Goal: Complete application form

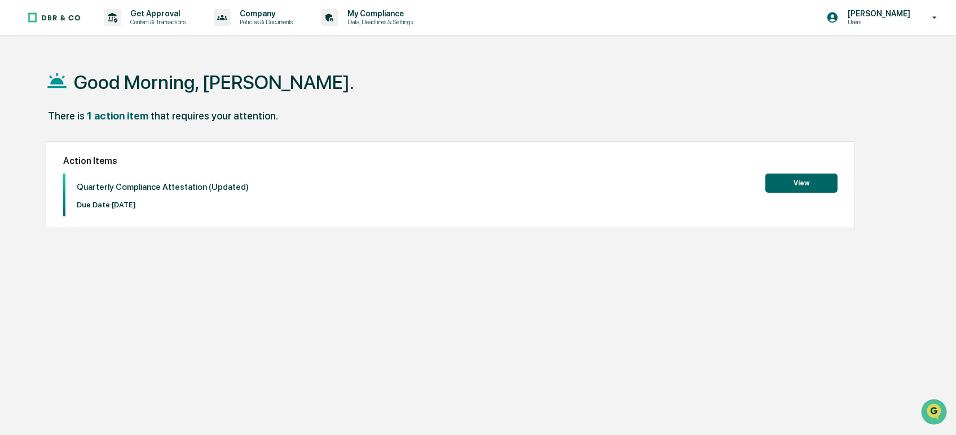
click at [813, 183] on button "View" at bounding box center [801, 183] width 72 height 19
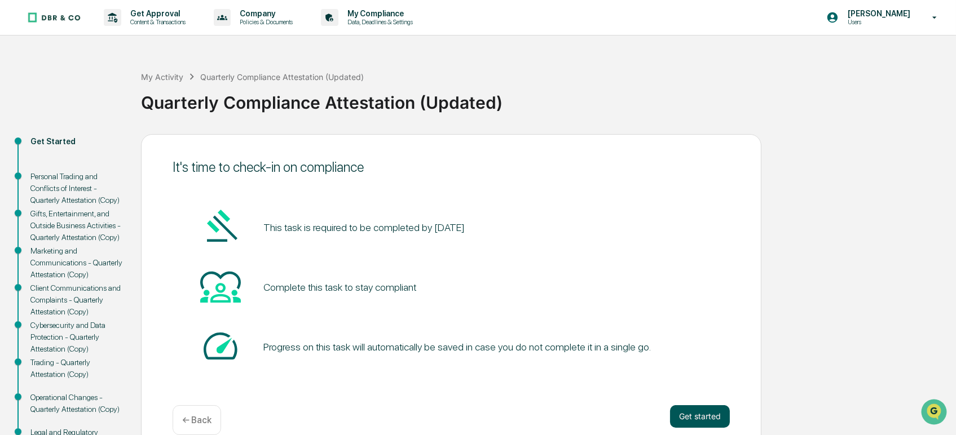
click at [700, 418] on button "Get started" at bounding box center [700, 417] width 60 height 23
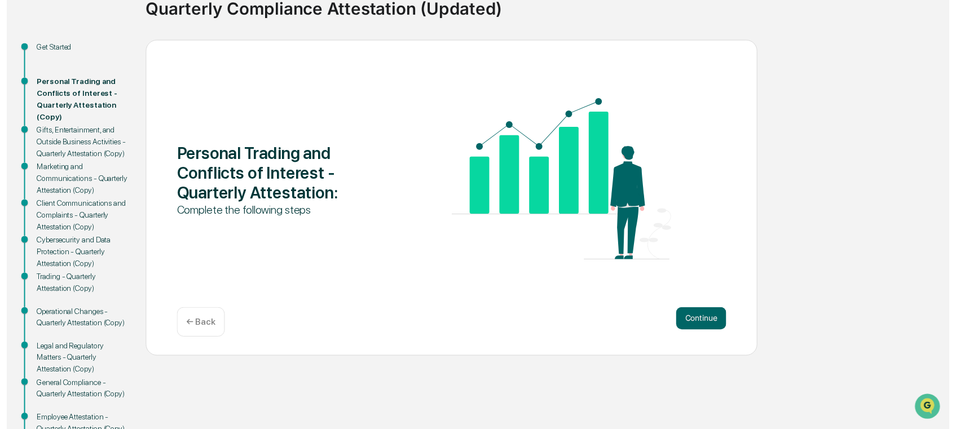
scroll to position [156, 0]
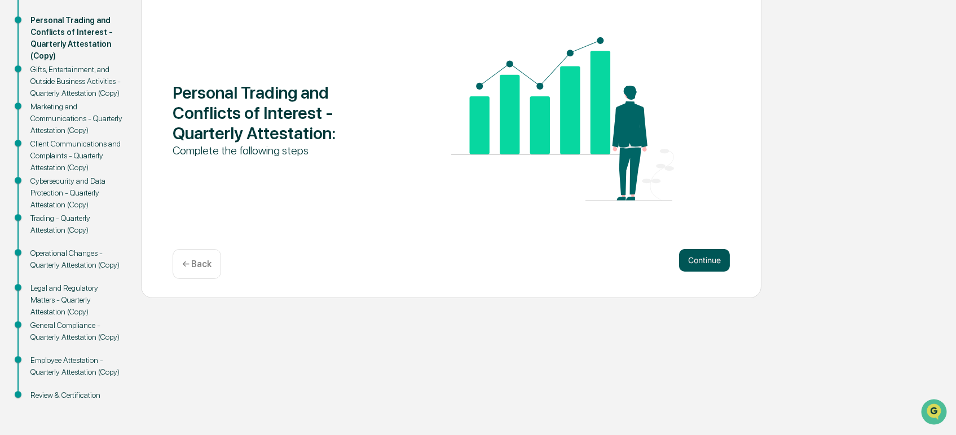
click at [699, 259] on button "Continue" at bounding box center [704, 260] width 51 height 23
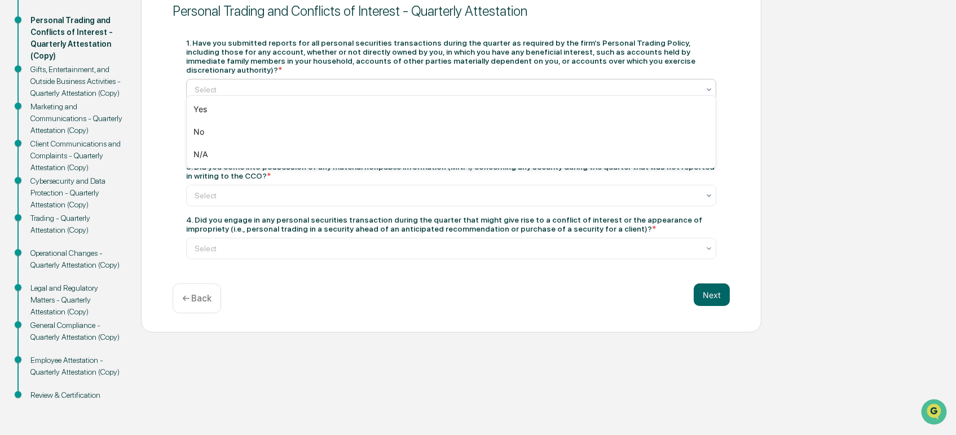
click at [212, 87] on div at bounding box center [447, 89] width 504 height 11
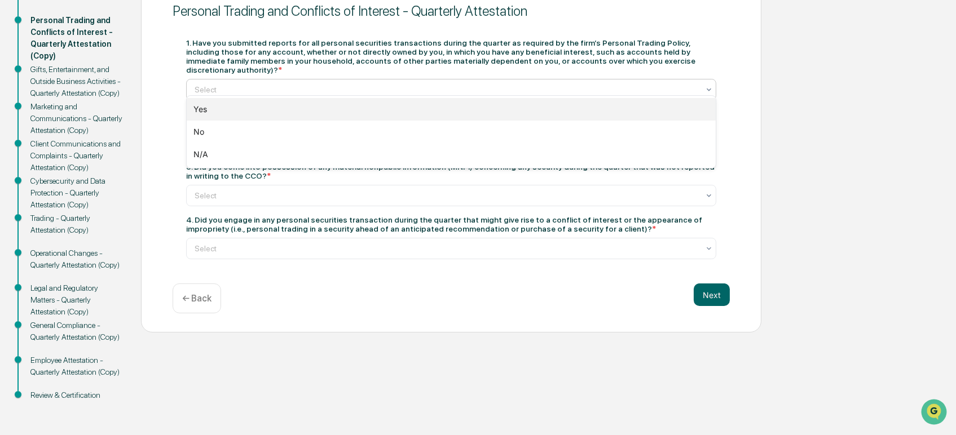
click at [206, 115] on div "Yes" at bounding box center [451, 109] width 529 height 23
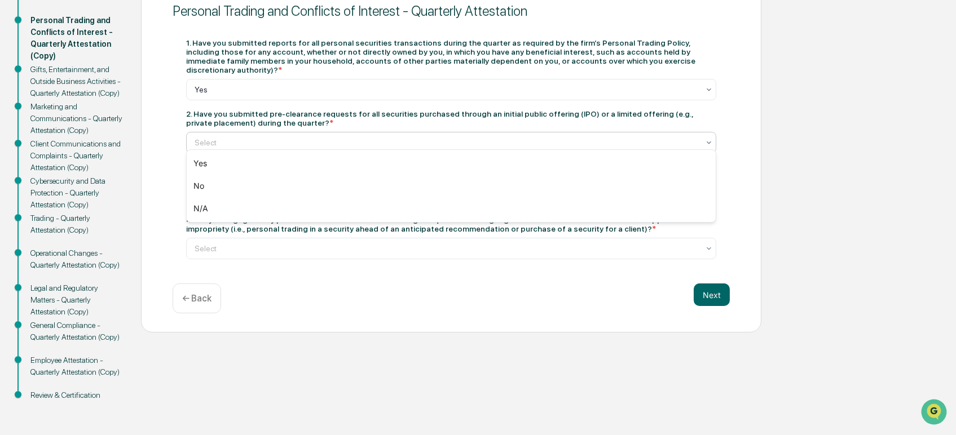
click at [200, 137] on div at bounding box center [447, 142] width 504 height 11
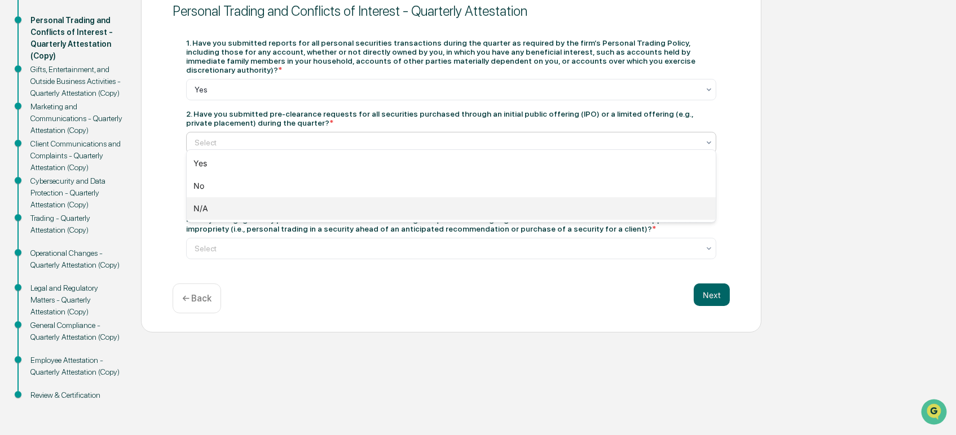
click at [203, 203] on div "N/A" at bounding box center [451, 208] width 529 height 23
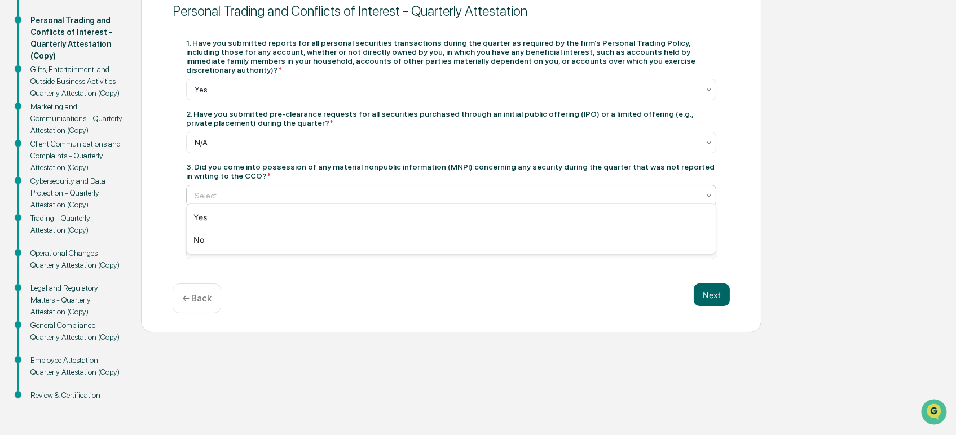
click at [206, 190] on div at bounding box center [447, 195] width 504 height 11
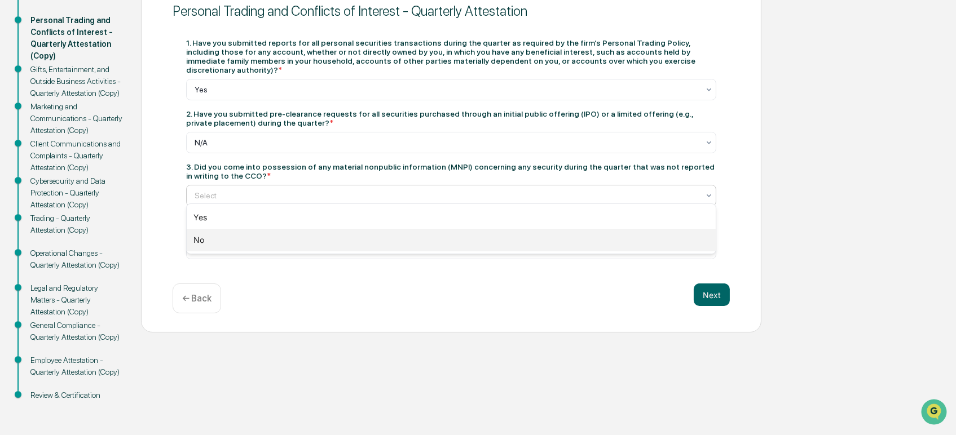
click at [201, 240] on div "No" at bounding box center [451, 240] width 529 height 23
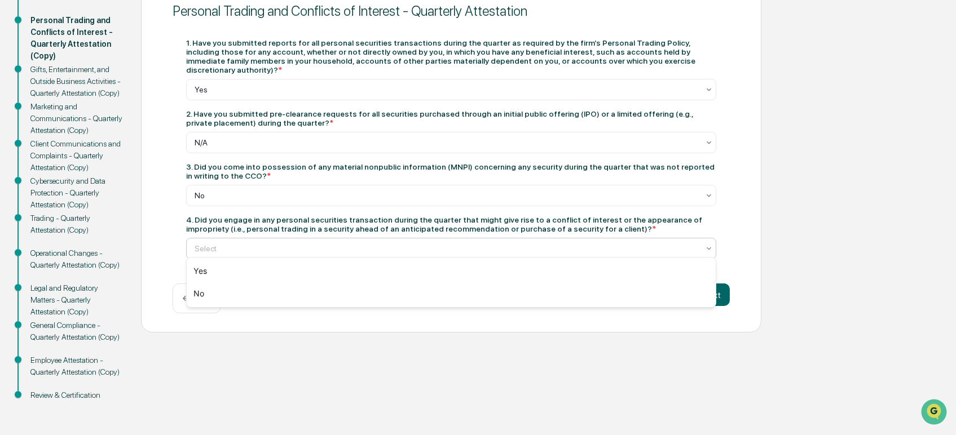
click at [214, 244] on div at bounding box center [447, 248] width 504 height 11
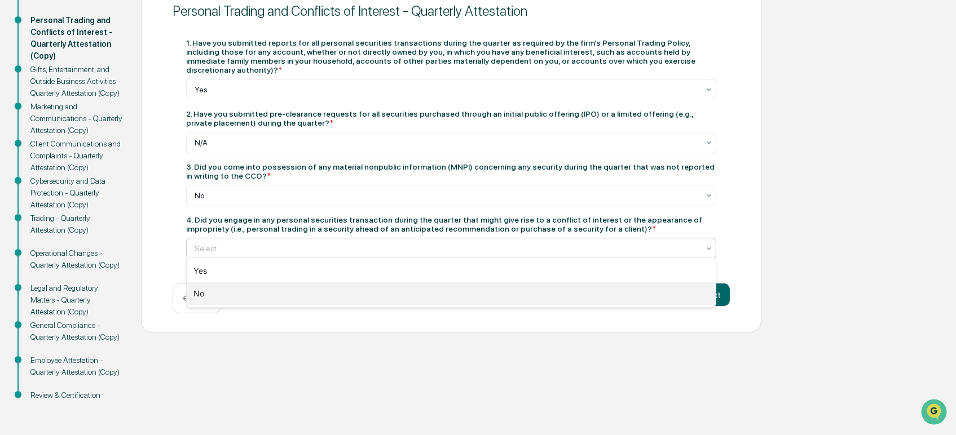
click at [210, 293] on div "No" at bounding box center [451, 294] width 529 height 23
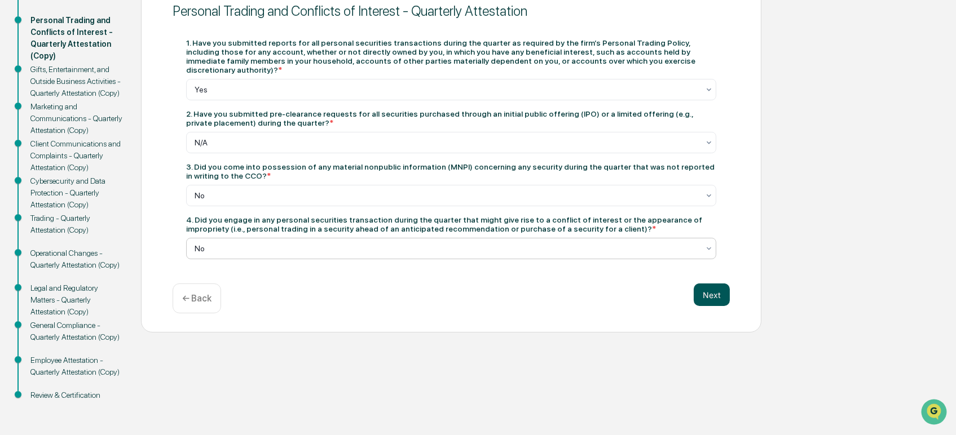
click at [718, 292] on button "Next" at bounding box center [712, 295] width 36 height 23
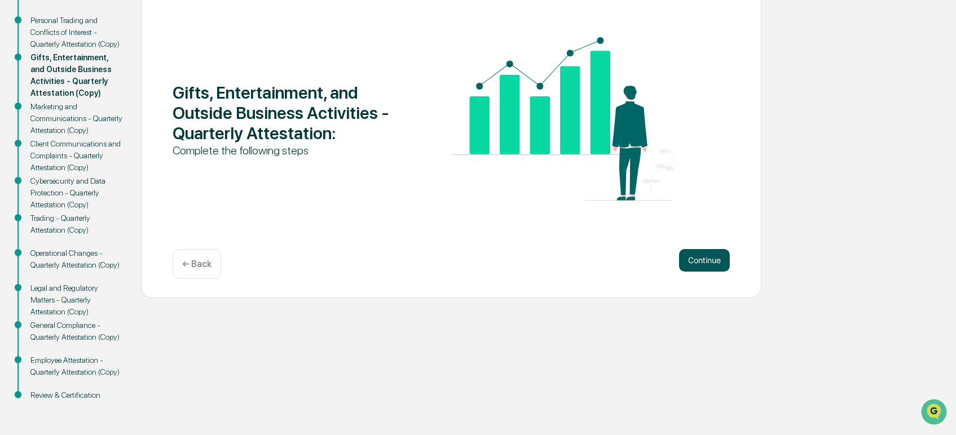
click at [703, 263] on button "Continue" at bounding box center [704, 260] width 51 height 23
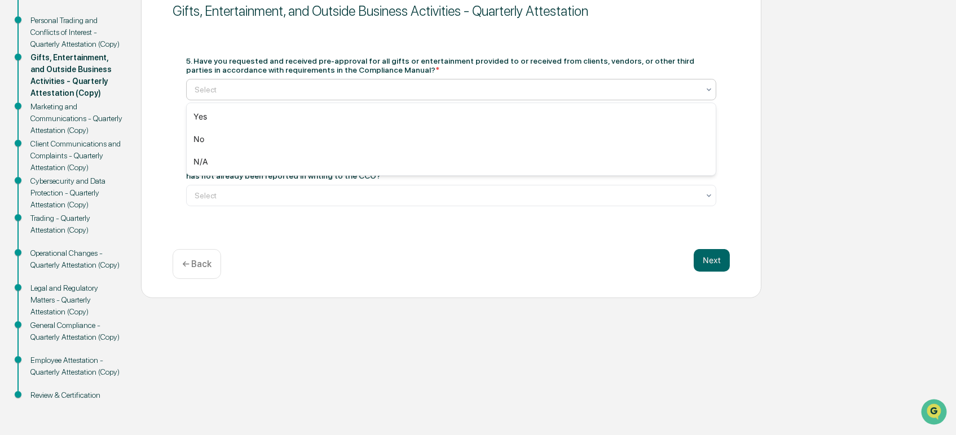
click at [213, 86] on div at bounding box center [447, 89] width 504 height 11
click at [201, 161] on div "N/A" at bounding box center [451, 162] width 529 height 23
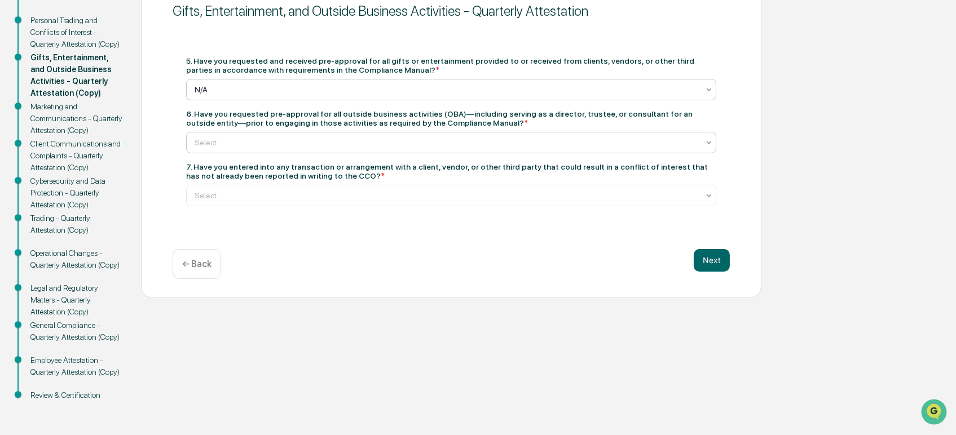
click at [213, 147] on div at bounding box center [447, 142] width 504 height 11
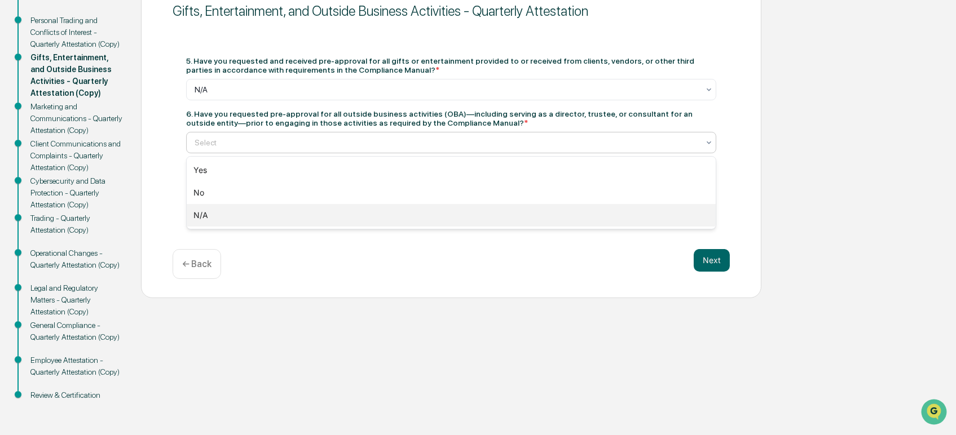
click at [201, 212] on div "N/A" at bounding box center [451, 215] width 529 height 23
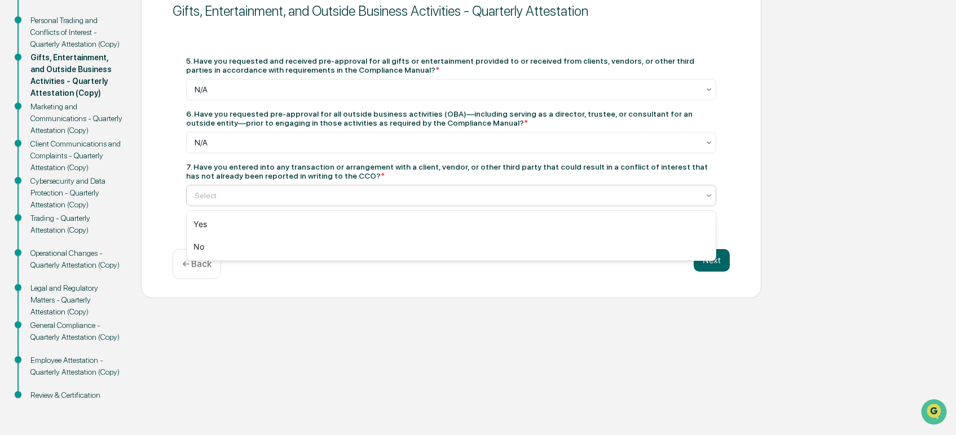
click at [218, 195] on div at bounding box center [447, 195] width 504 height 11
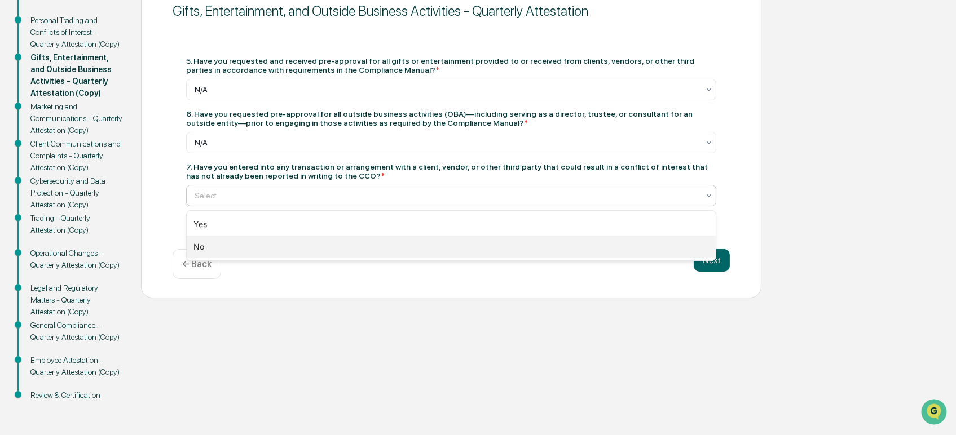
click at [206, 252] on div "No" at bounding box center [451, 247] width 529 height 23
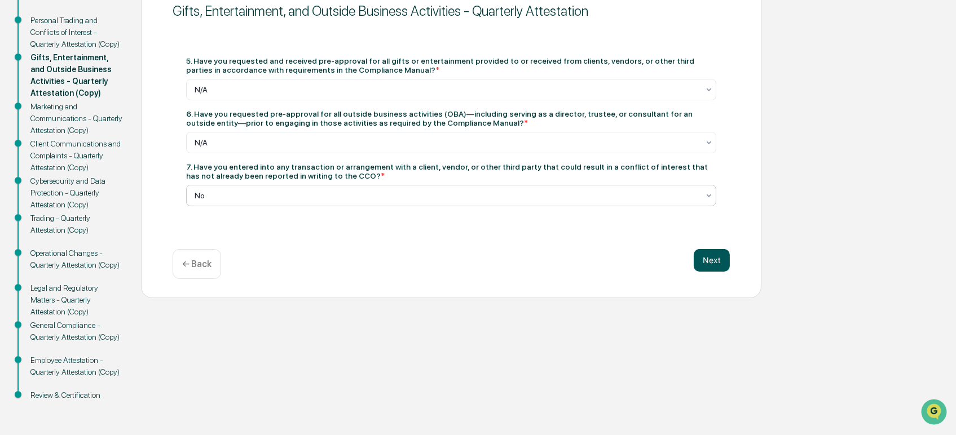
click at [708, 263] on button "Next" at bounding box center [712, 260] width 36 height 23
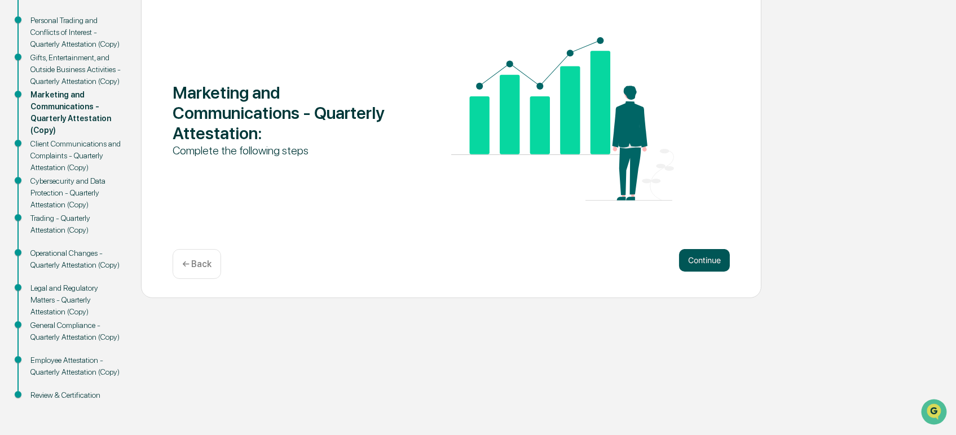
click at [705, 262] on button "Continue" at bounding box center [704, 260] width 51 height 23
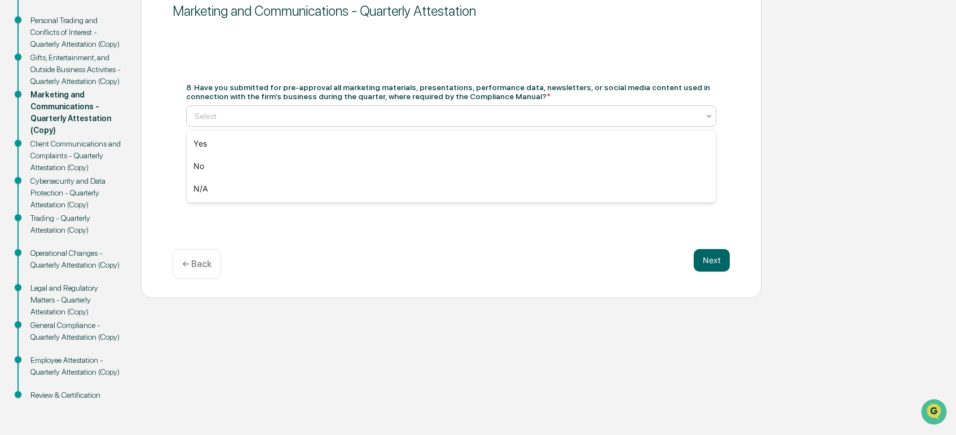
click at [218, 119] on div at bounding box center [447, 116] width 504 height 11
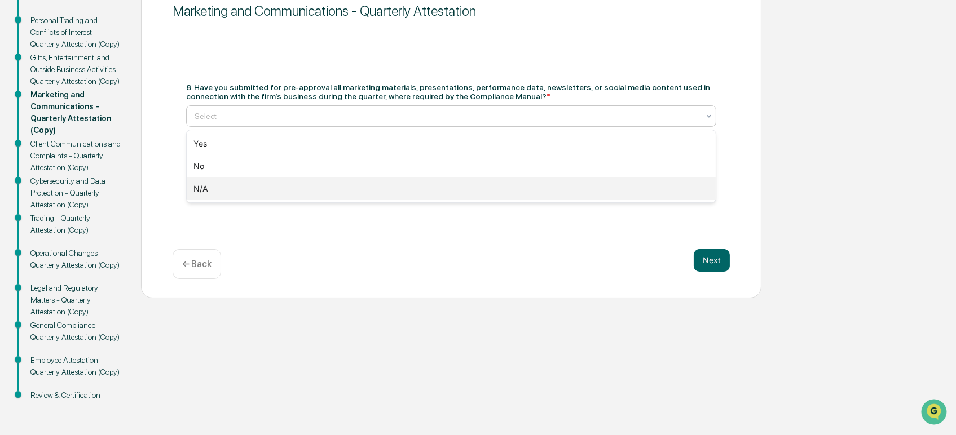
click at [210, 191] on div "N/A" at bounding box center [451, 189] width 529 height 23
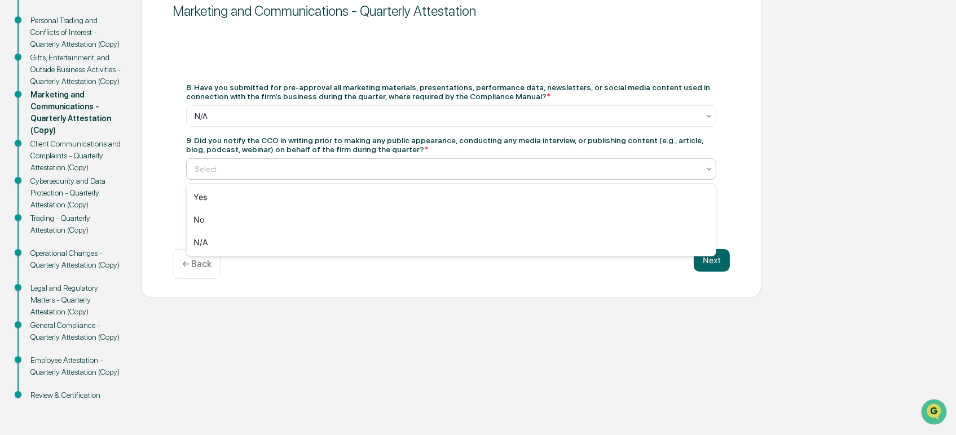
click at [234, 174] on div at bounding box center [447, 169] width 504 height 11
click at [207, 243] on div "N/A" at bounding box center [451, 242] width 529 height 23
click at [717, 265] on button "Next" at bounding box center [712, 260] width 36 height 23
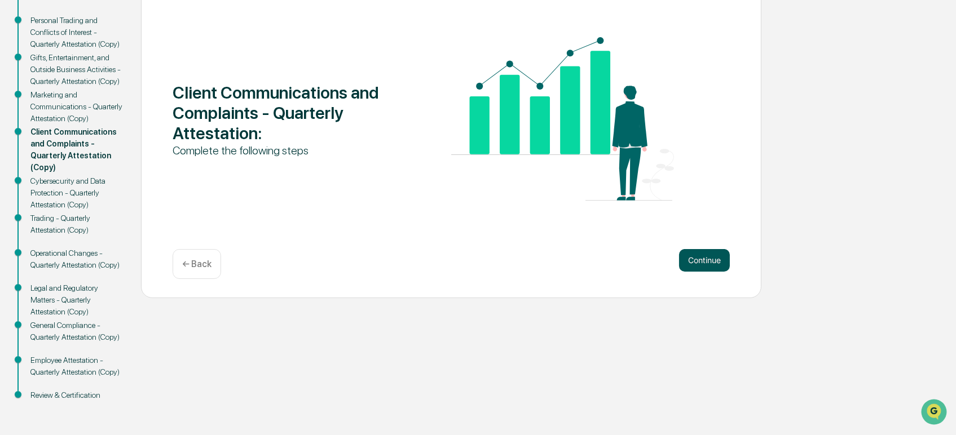
click at [704, 269] on button "Continue" at bounding box center [704, 260] width 51 height 23
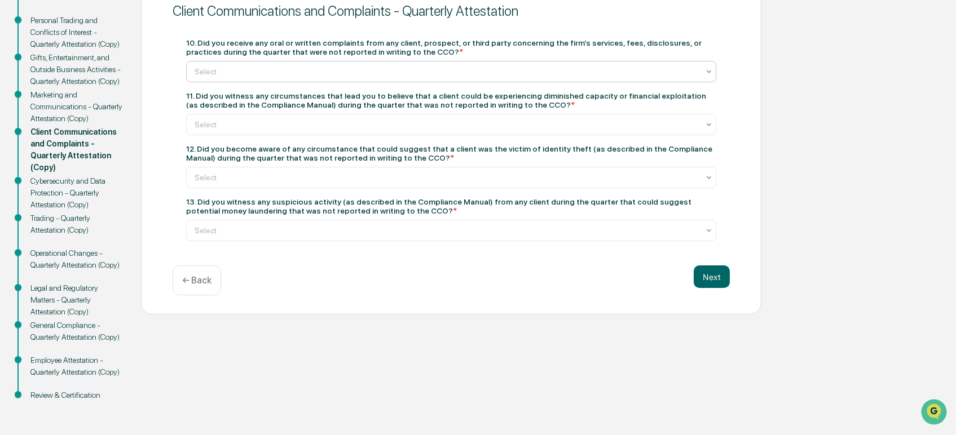
click at [203, 72] on div at bounding box center [447, 71] width 504 height 11
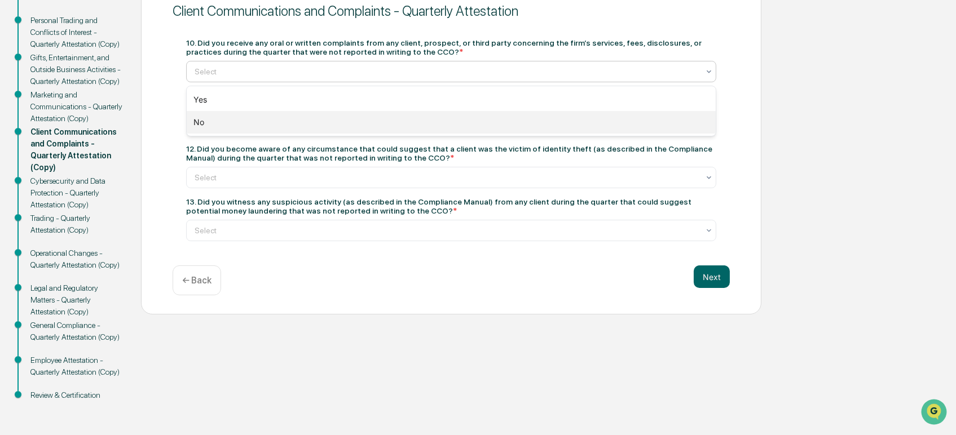
click at [200, 126] on div "No" at bounding box center [451, 122] width 529 height 23
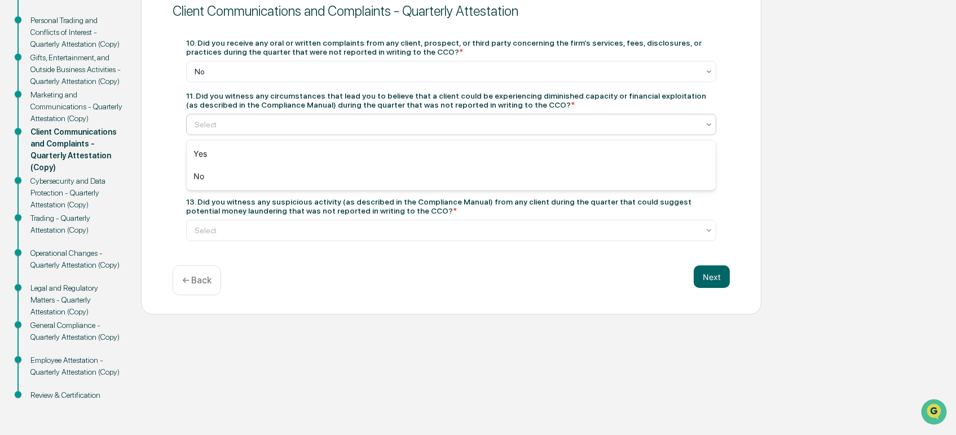
click at [200, 126] on div at bounding box center [447, 124] width 504 height 11
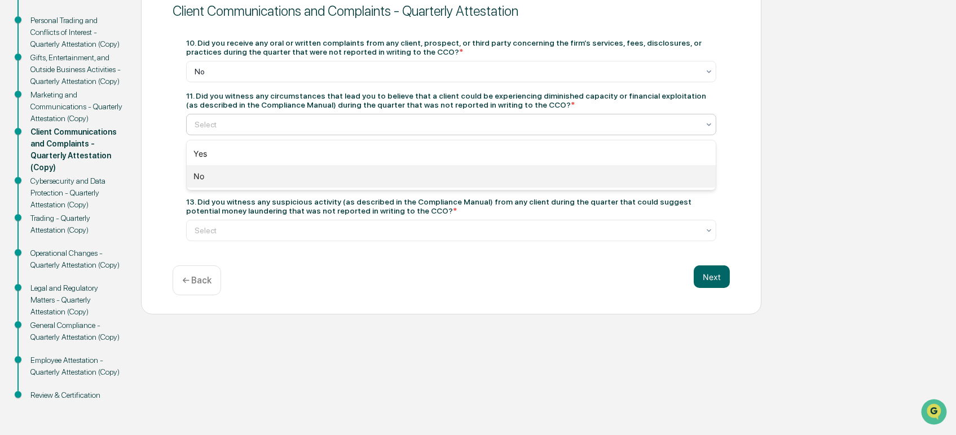
click at [208, 181] on div "No" at bounding box center [451, 176] width 529 height 23
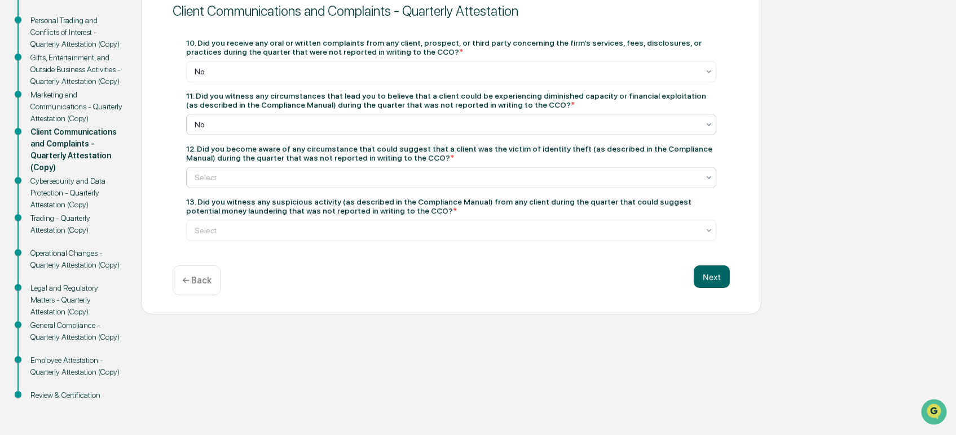
click at [227, 181] on div at bounding box center [447, 177] width 504 height 11
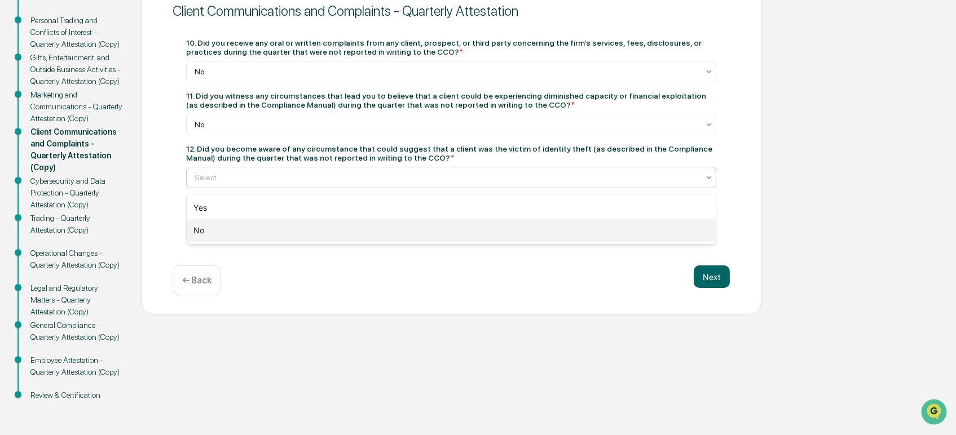
click at [214, 226] on div "No" at bounding box center [451, 230] width 529 height 23
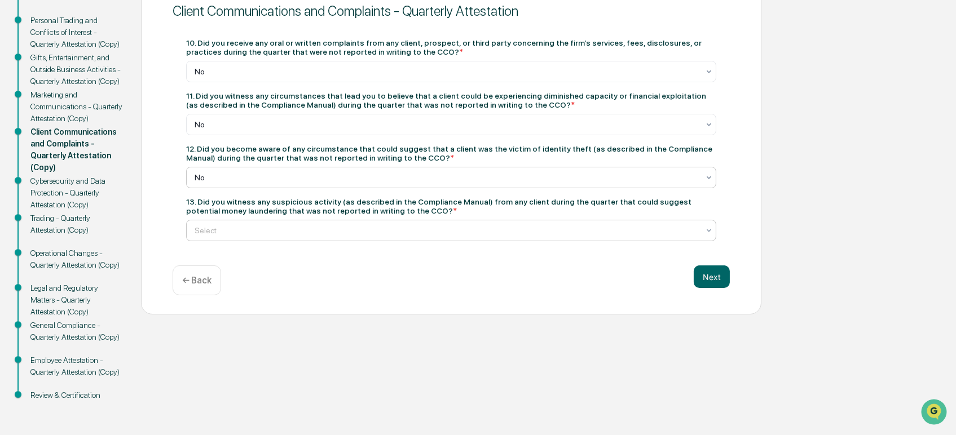
click at [215, 236] on div at bounding box center [447, 230] width 504 height 11
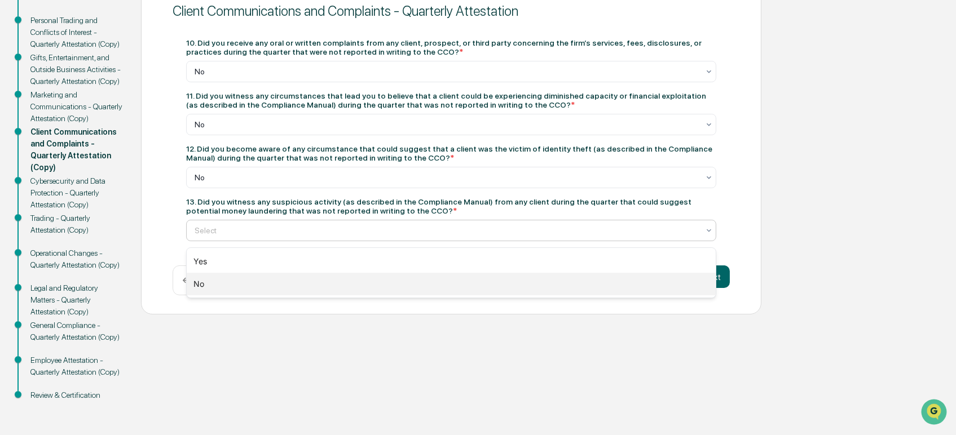
click at [214, 287] on div "No" at bounding box center [451, 284] width 529 height 23
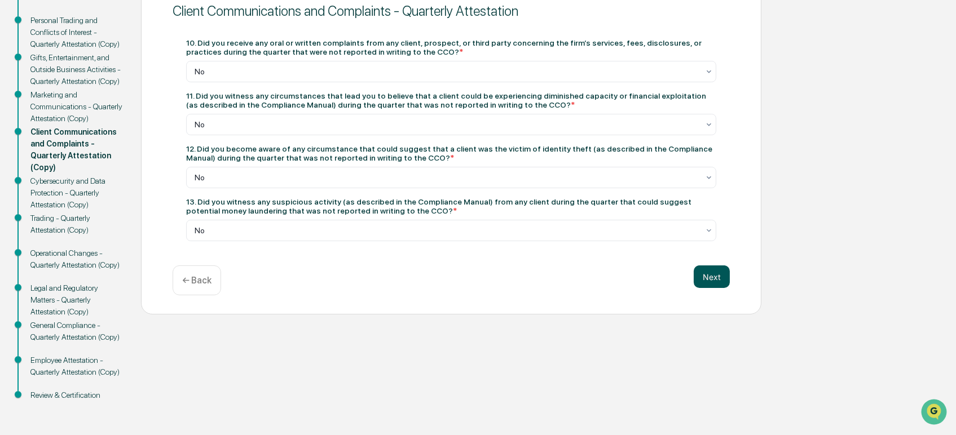
click at [710, 281] on button "Next" at bounding box center [712, 277] width 36 height 23
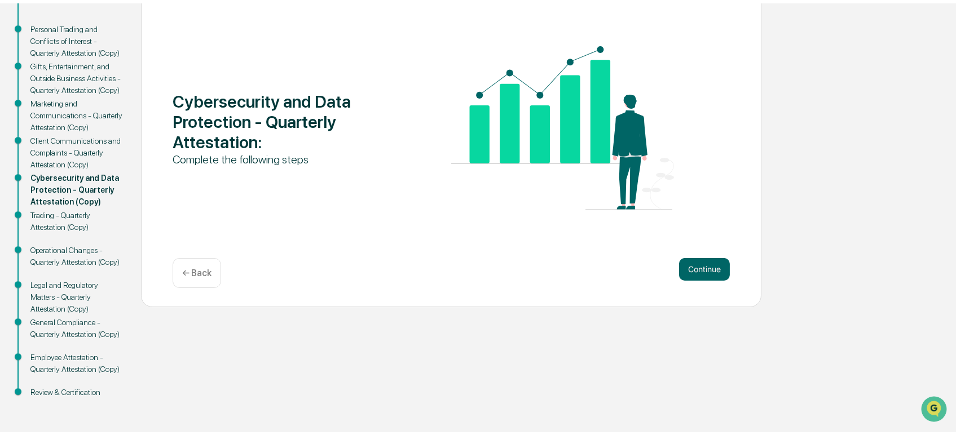
scroll to position [144, 0]
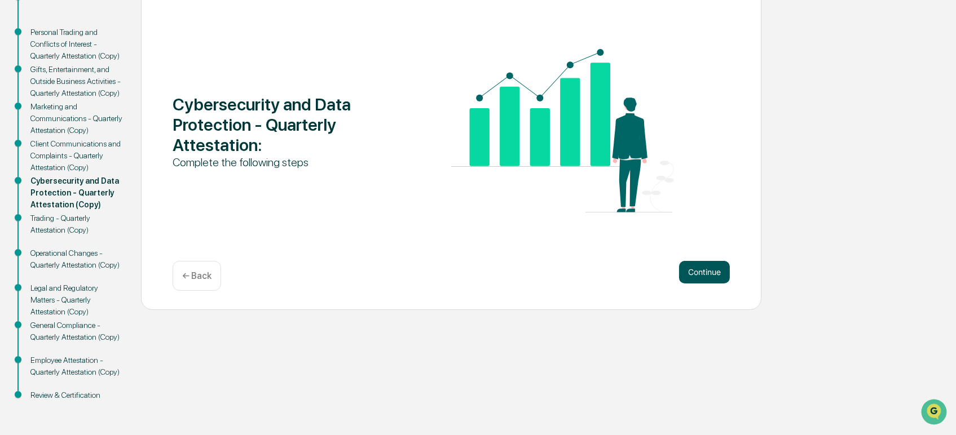
click at [714, 273] on button "Continue" at bounding box center [704, 272] width 51 height 23
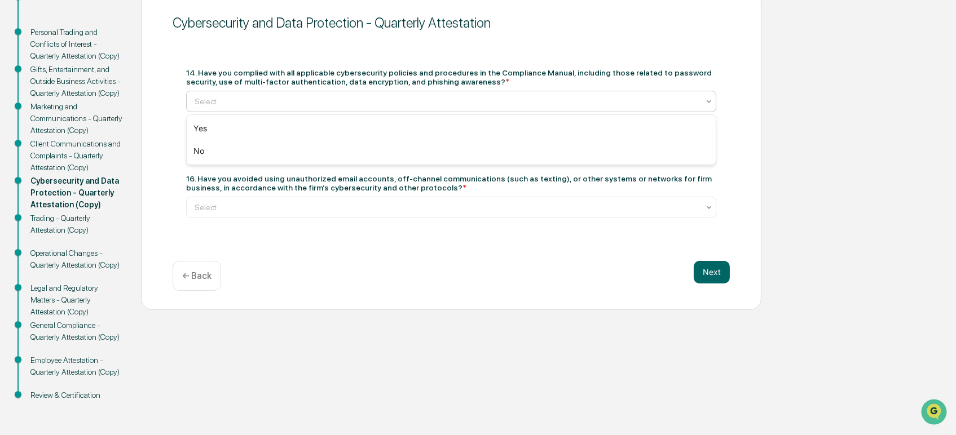
click at [200, 98] on div at bounding box center [447, 101] width 504 height 11
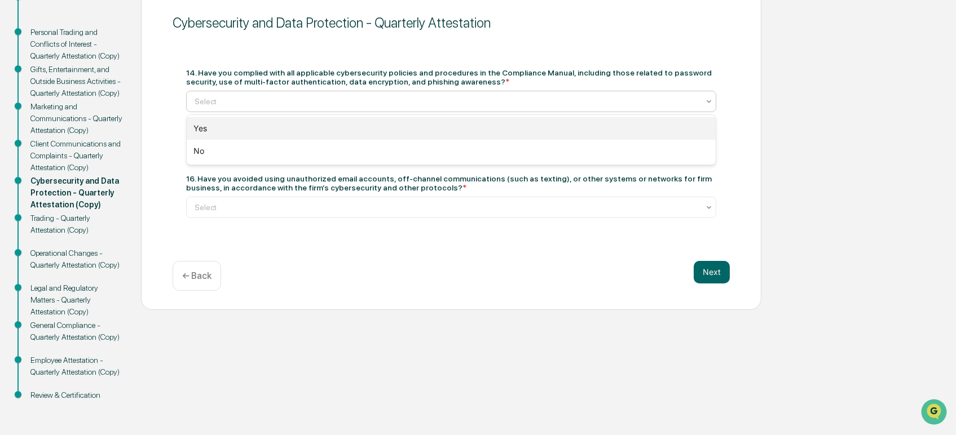
click at [201, 125] on div "Yes" at bounding box center [451, 128] width 529 height 23
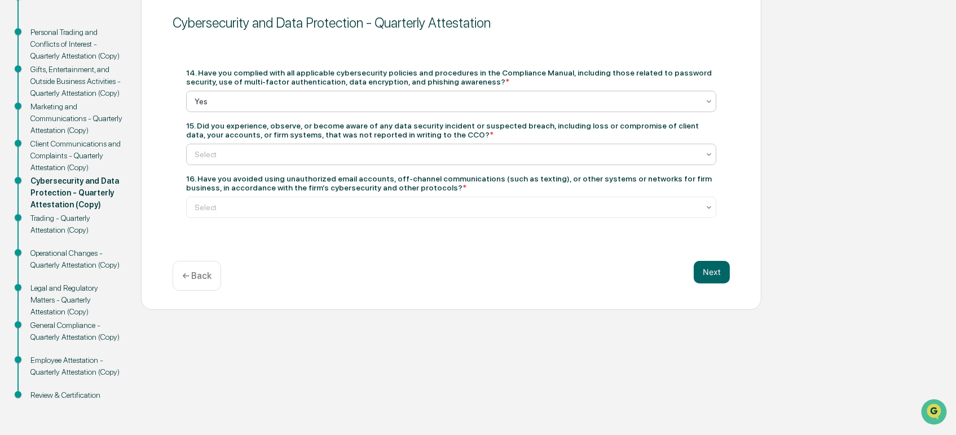
click at [219, 157] on div at bounding box center [447, 154] width 504 height 11
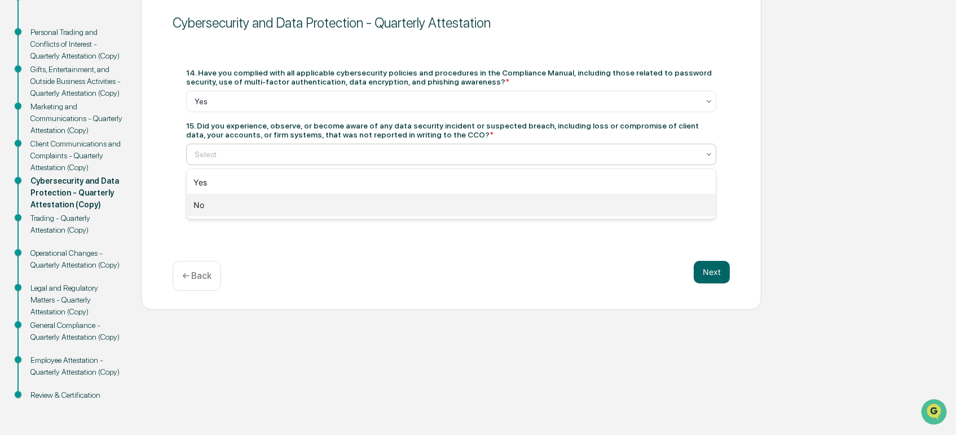
click at [219, 206] on div "No" at bounding box center [451, 205] width 529 height 23
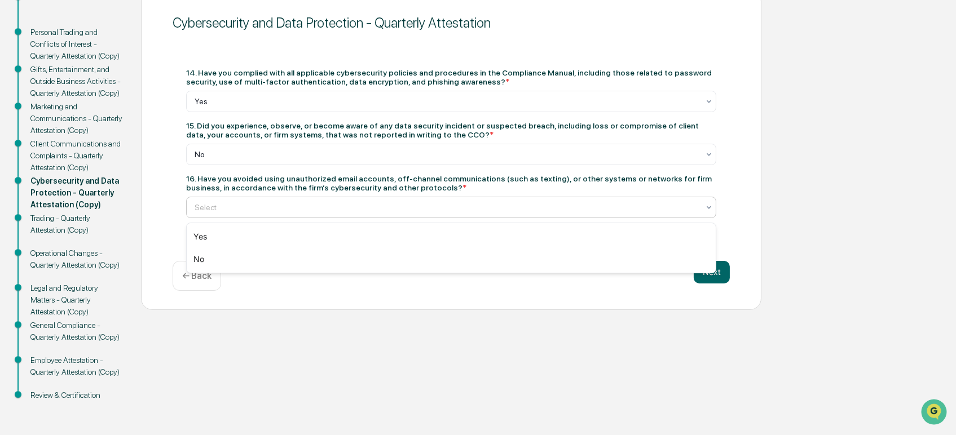
click at [219, 208] on div at bounding box center [447, 207] width 504 height 11
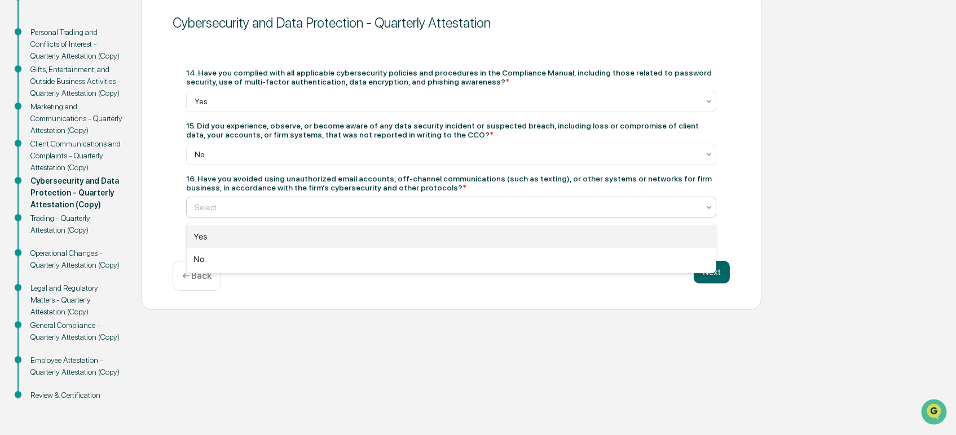
click at [222, 239] on div "Yes" at bounding box center [451, 237] width 529 height 23
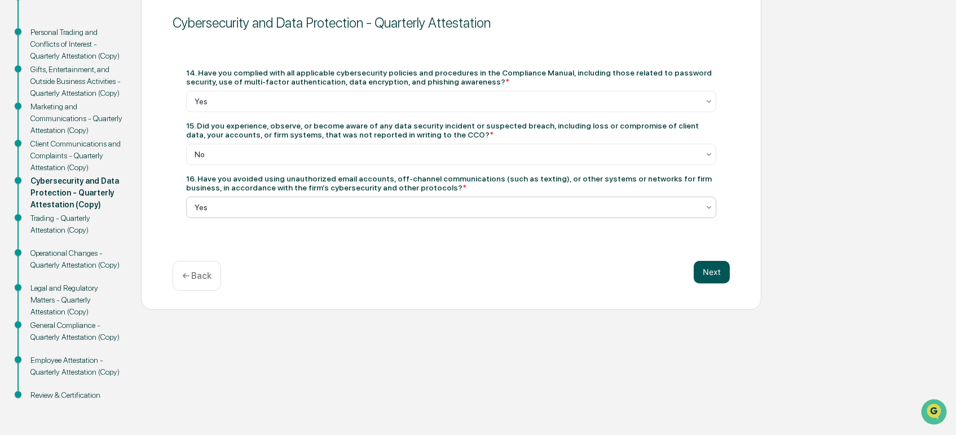
click at [712, 272] on button "Next" at bounding box center [712, 272] width 36 height 23
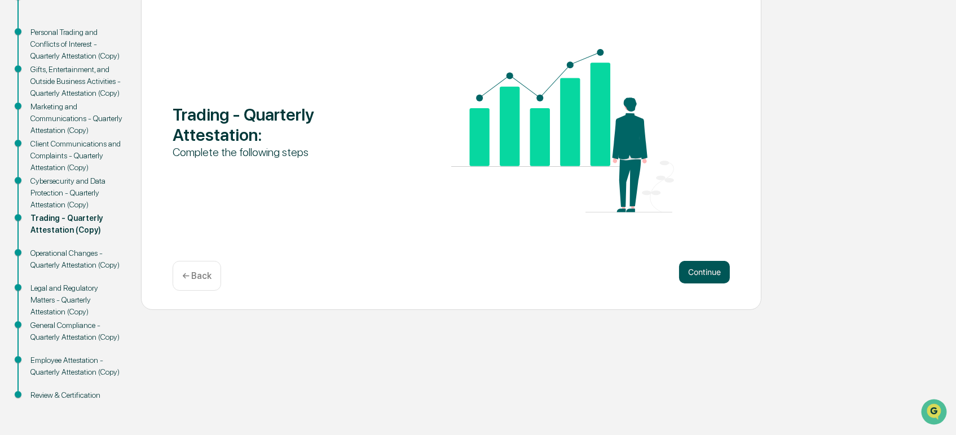
click at [711, 272] on button "Continue" at bounding box center [704, 272] width 51 height 23
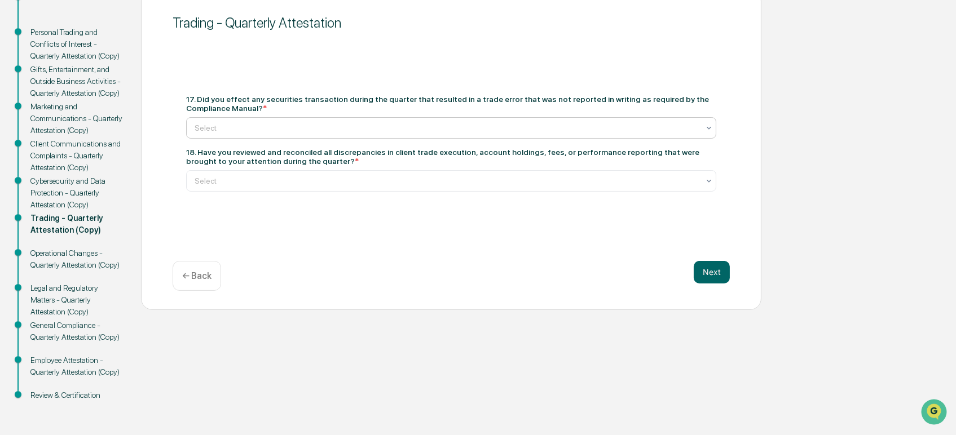
click at [212, 122] on div at bounding box center [447, 127] width 504 height 11
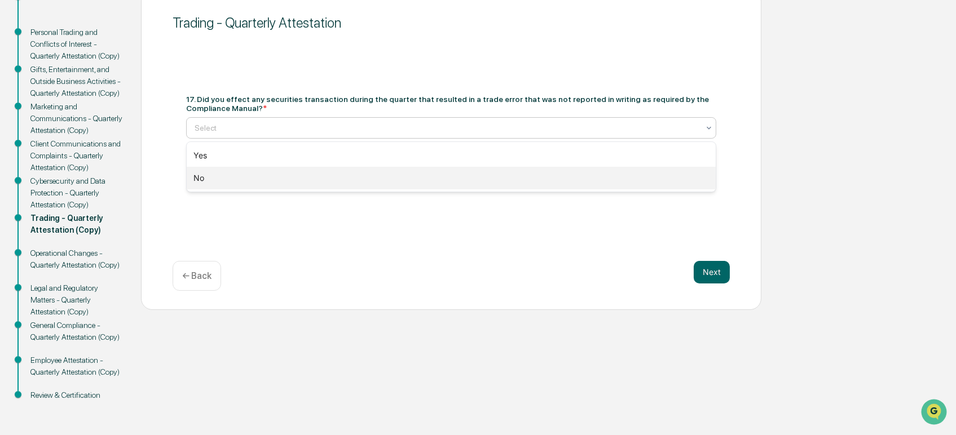
click at [213, 179] on div "No" at bounding box center [451, 178] width 529 height 23
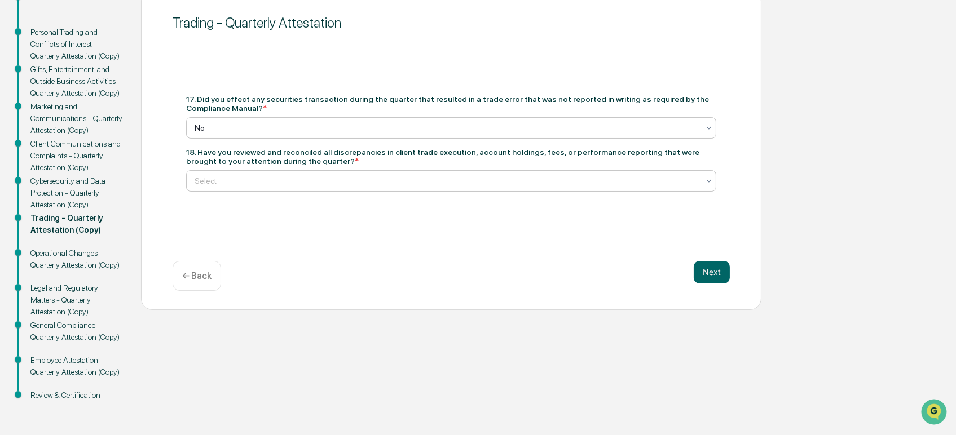
click at [213, 181] on div at bounding box center [447, 180] width 504 height 11
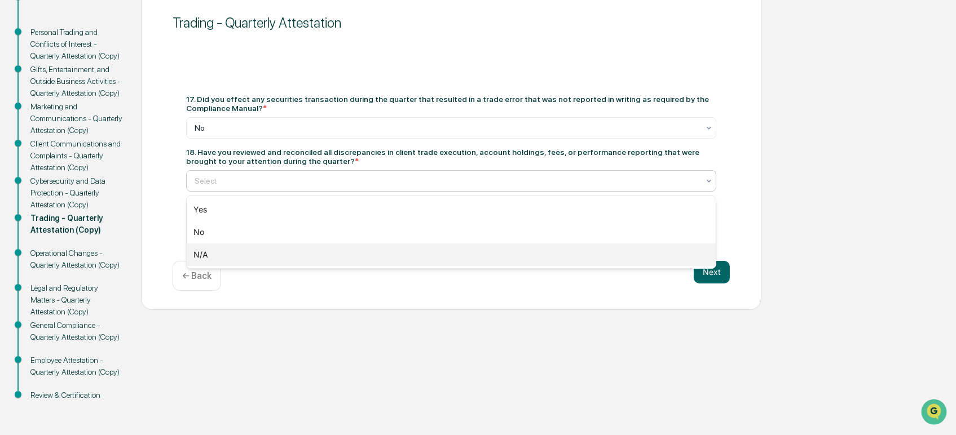
click at [215, 257] on div "N/A" at bounding box center [451, 255] width 529 height 23
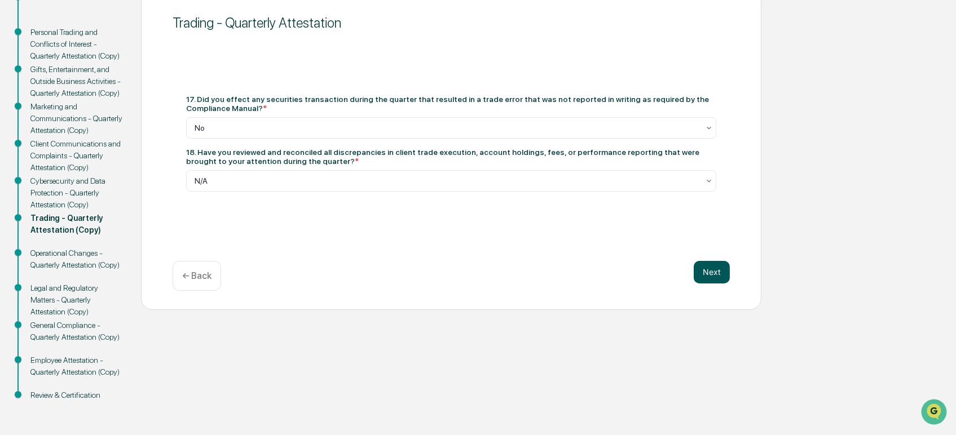
click at [716, 277] on button "Next" at bounding box center [712, 272] width 36 height 23
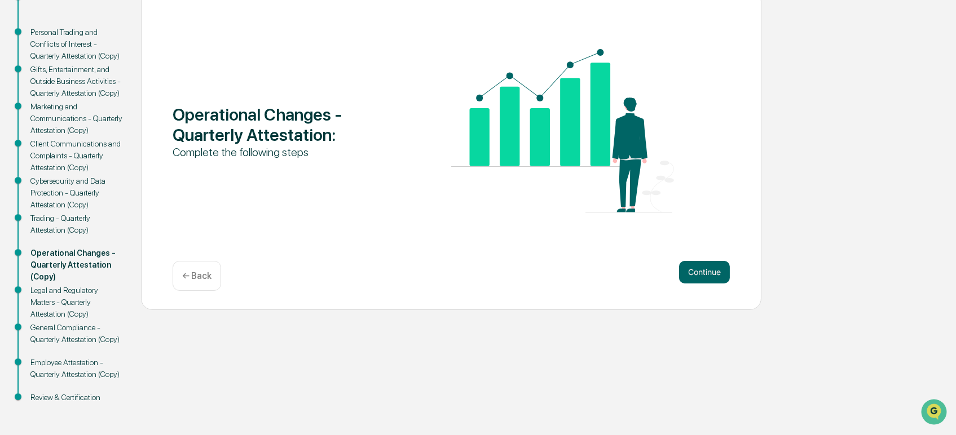
click at [716, 277] on button "Continue" at bounding box center [704, 272] width 51 height 23
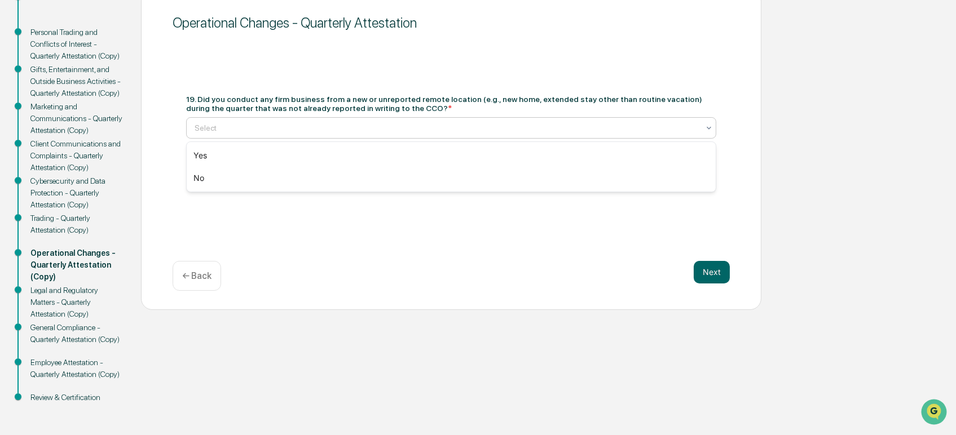
click at [221, 125] on div at bounding box center [447, 127] width 504 height 11
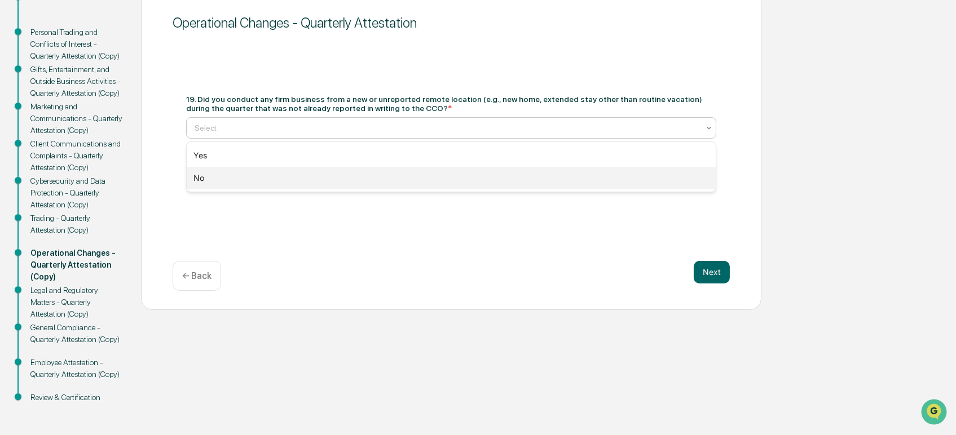
click at [208, 178] on div "No" at bounding box center [451, 178] width 529 height 23
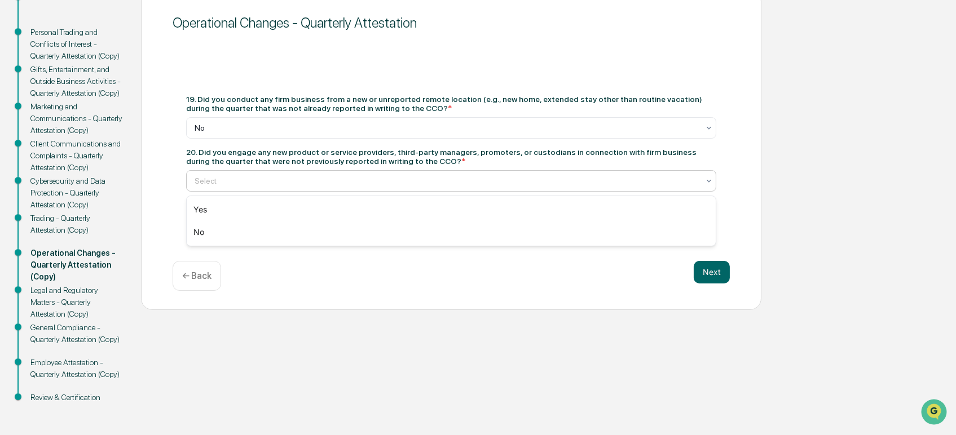
click at [209, 182] on div at bounding box center [447, 180] width 504 height 11
click at [213, 229] on div "No" at bounding box center [451, 232] width 529 height 23
click at [710, 274] on button "Next" at bounding box center [712, 272] width 36 height 23
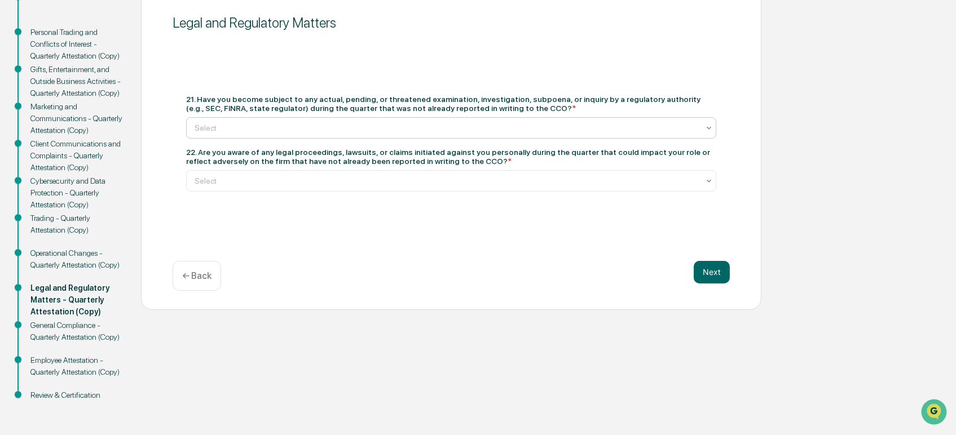
click at [205, 128] on div at bounding box center [447, 127] width 504 height 11
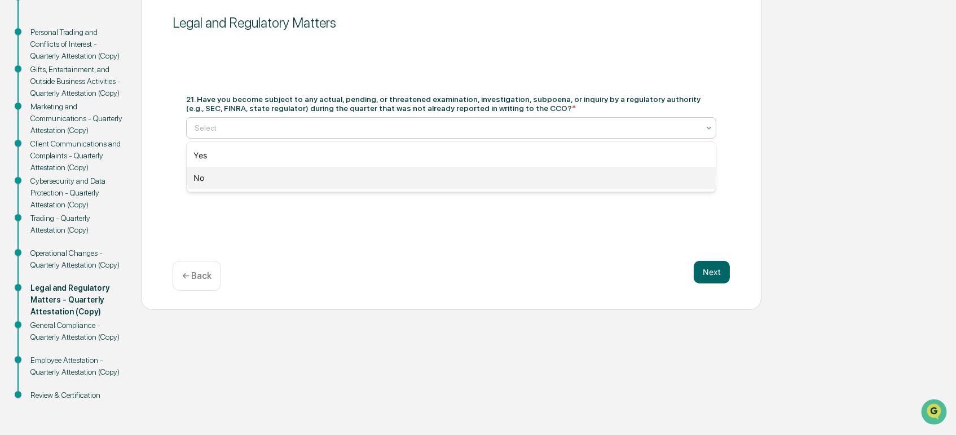
click at [204, 180] on div "No" at bounding box center [451, 178] width 529 height 23
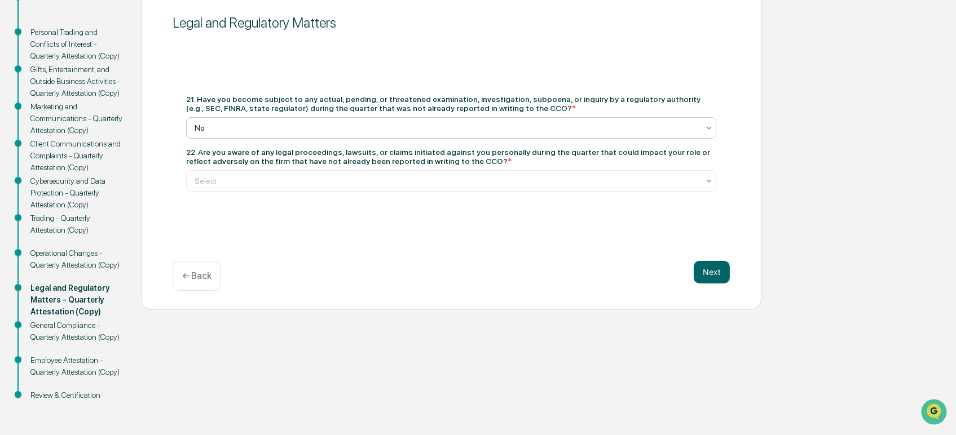
click at [204, 180] on div at bounding box center [447, 180] width 504 height 11
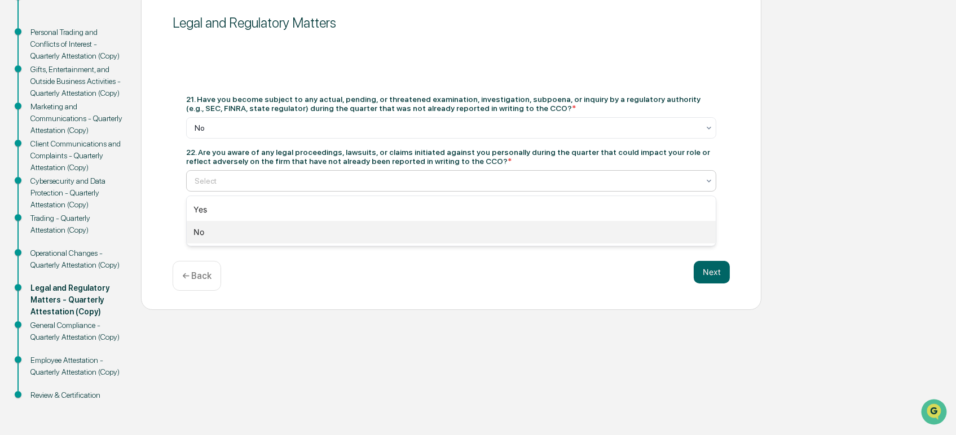
click at [211, 237] on div "No" at bounding box center [451, 232] width 529 height 23
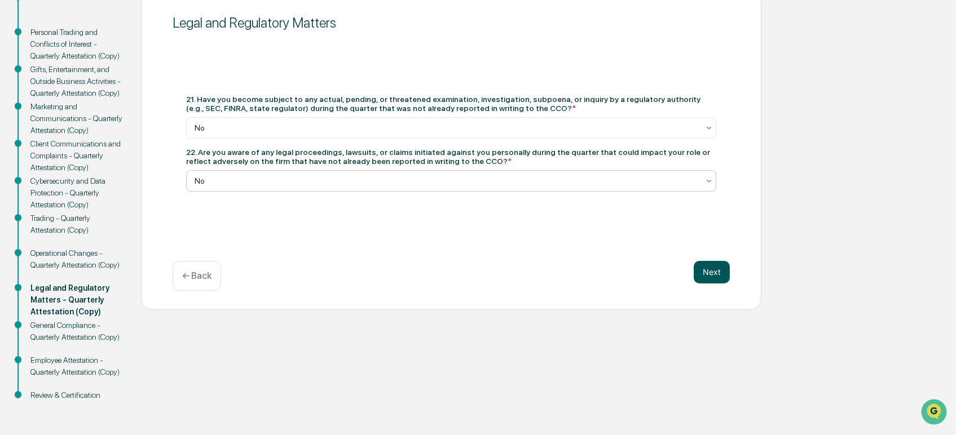
click at [707, 271] on button "Next" at bounding box center [712, 272] width 36 height 23
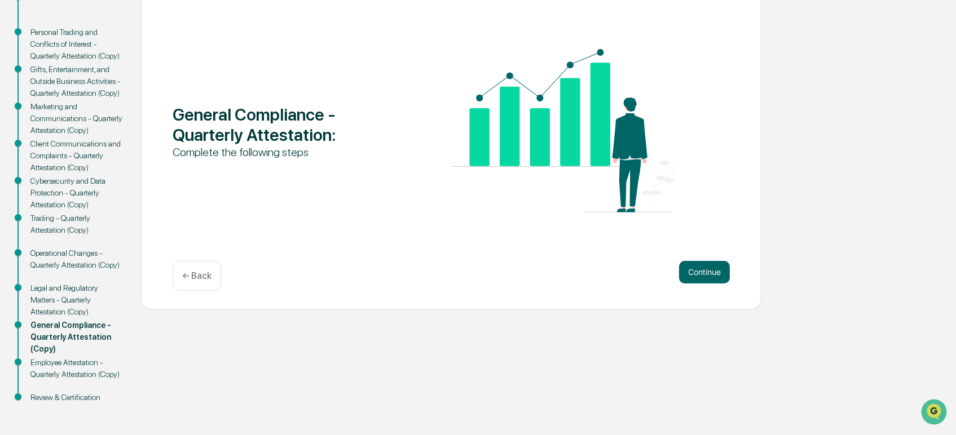
click at [707, 271] on button "Continue" at bounding box center [704, 272] width 51 height 23
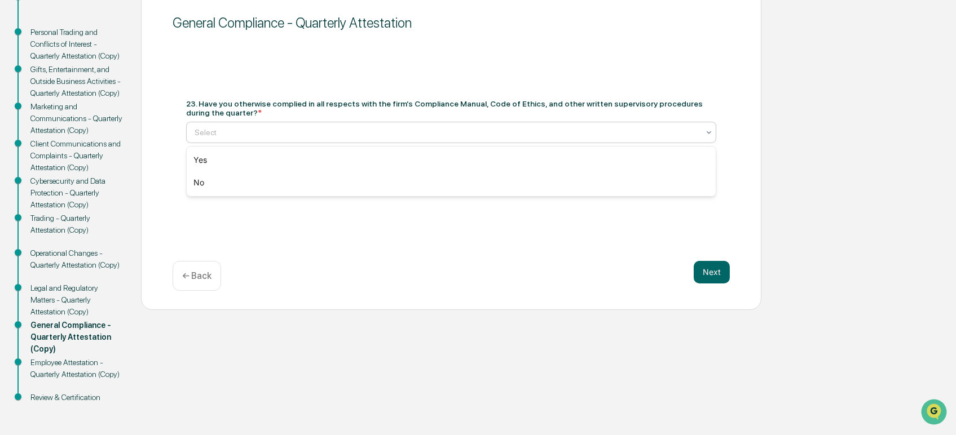
click at [208, 128] on div at bounding box center [447, 132] width 504 height 11
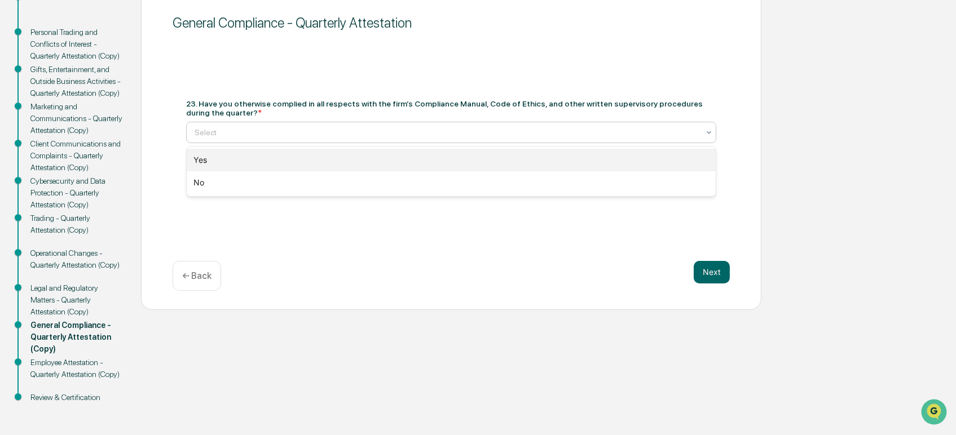
click at [209, 164] on div "Yes" at bounding box center [451, 160] width 529 height 23
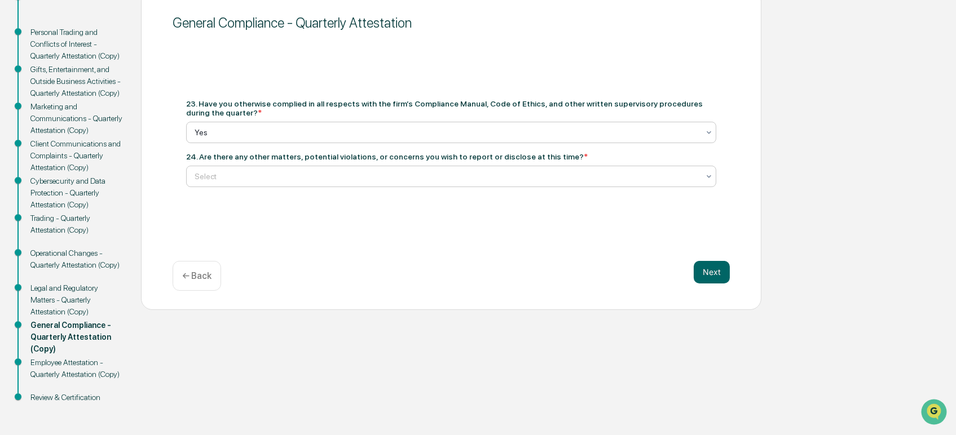
click at [210, 178] on div at bounding box center [447, 176] width 504 height 11
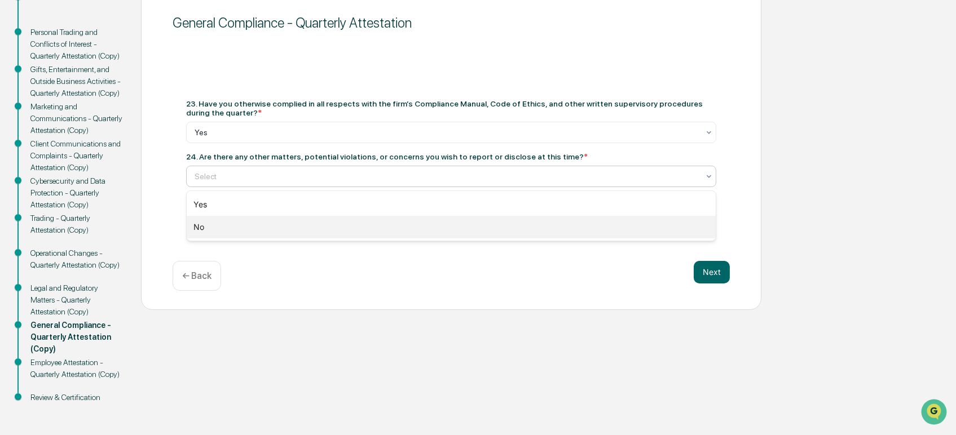
click at [214, 228] on div "No" at bounding box center [451, 227] width 529 height 23
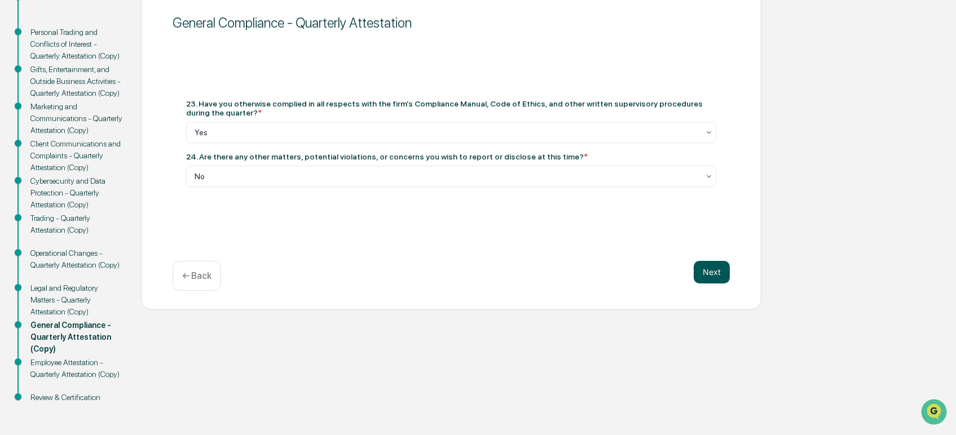
click at [706, 278] on button "Next" at bounding box center [712, 272] width 36 height 23
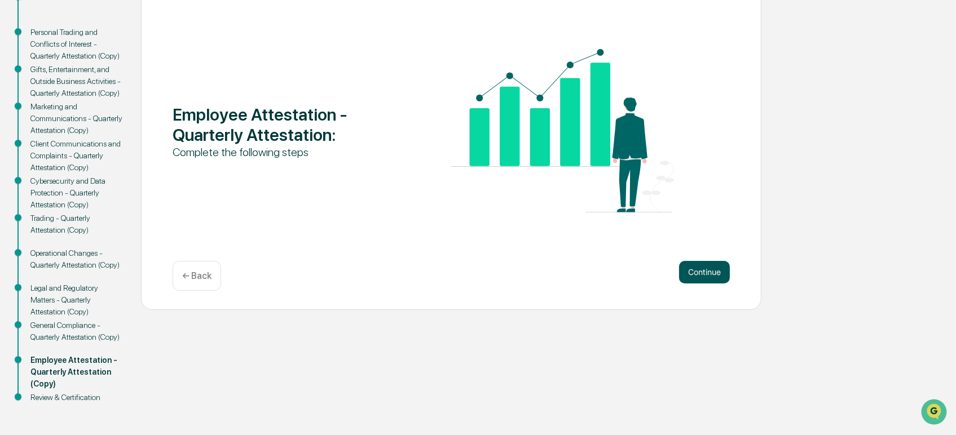
click at [703, 271] on button "Continue" at bounding box center [704, 272] width 51 height 23
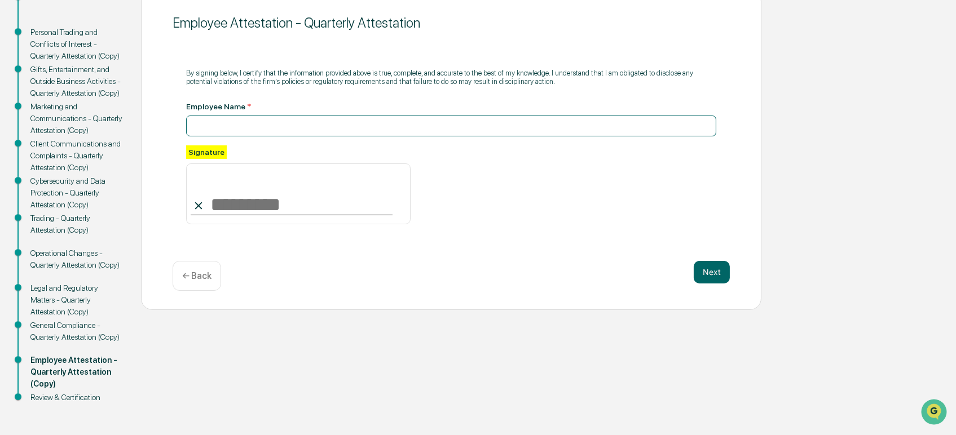
click at [201, 133] on input at bounding box center [451, 126] width 530 height 21
type input "**********"
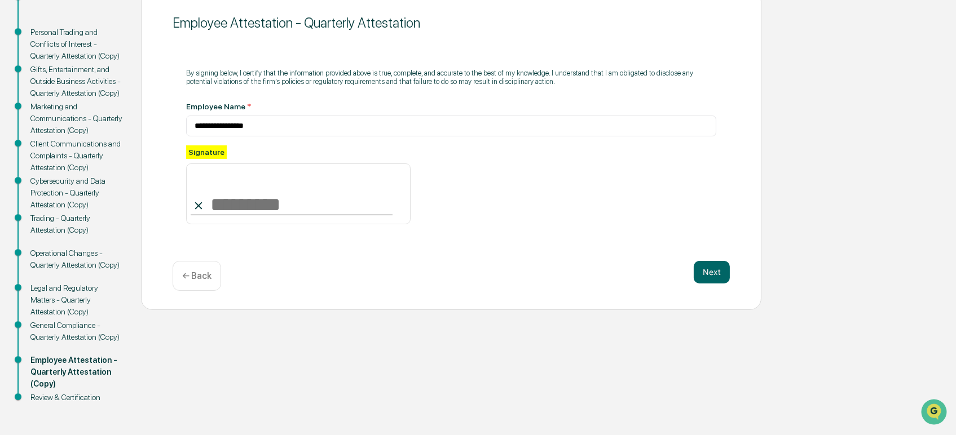
click at [217, 205] on input at bounding box center [298, 194] width 225 height 61
type input "**********"
click at [702, 270] on button "Next" at bounding box center [712, 272] width 36 height 23
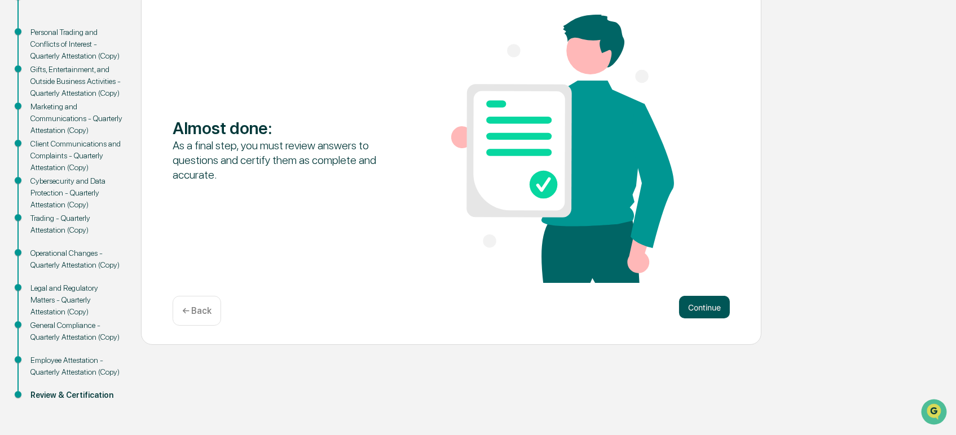
click at [700, 308] on button "Continue" at bounding box center [704, 307] width 51 height 23
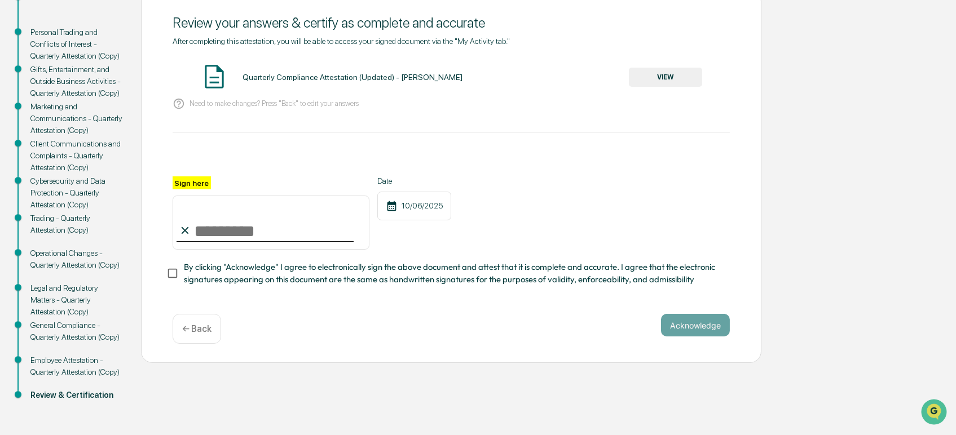
click at [659, 82] on button "VIEW" at bounding box center [665, 77] width 73 height 19
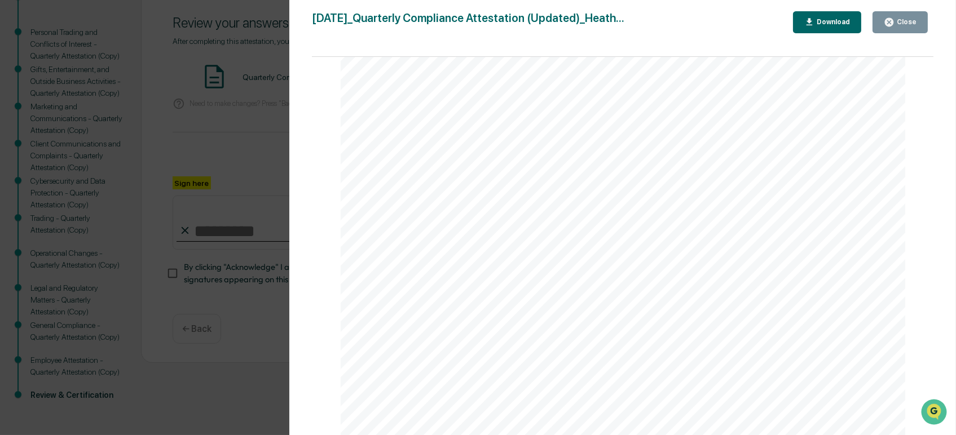
scroll to position [2955, 0]
click at [890, 26] on icon "button" at bounding box center [889, 22] width 8 height 8
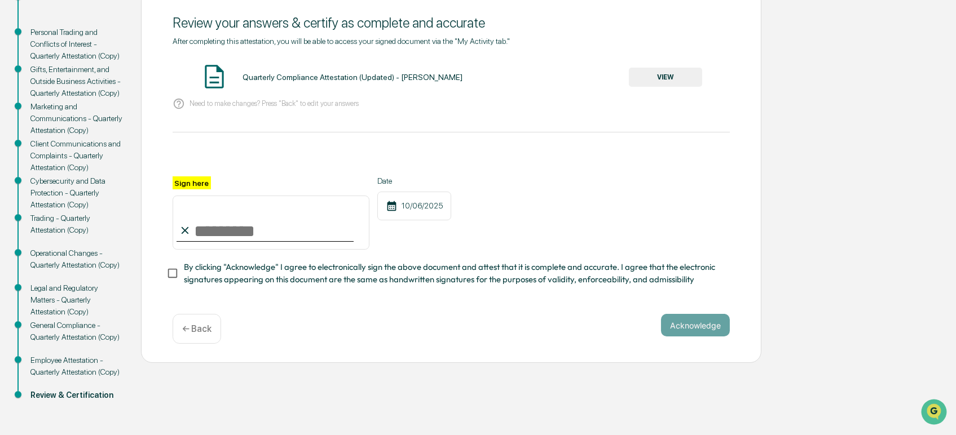
click at [234, 227] on input "Sign here" at bounding box center [271, 223] width 197 height 54
type input "**********"
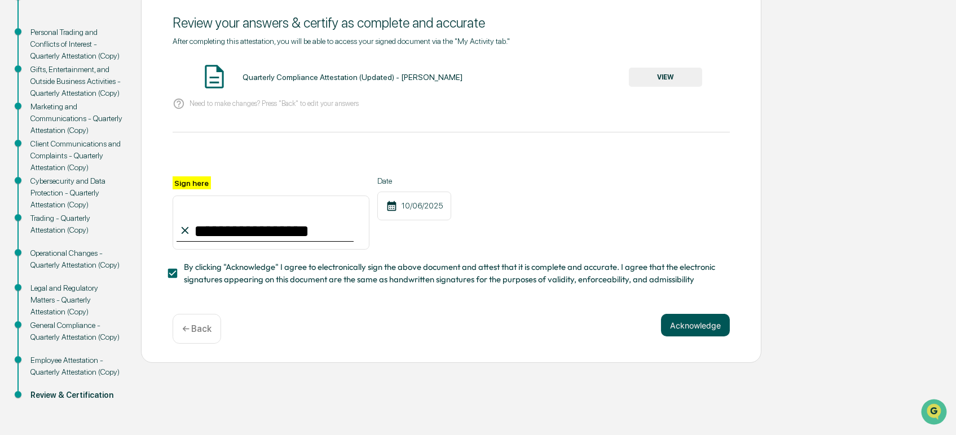
click at [689, 337] on button "Acknowledge" at bounding box center [695, 325] width 69 height 23
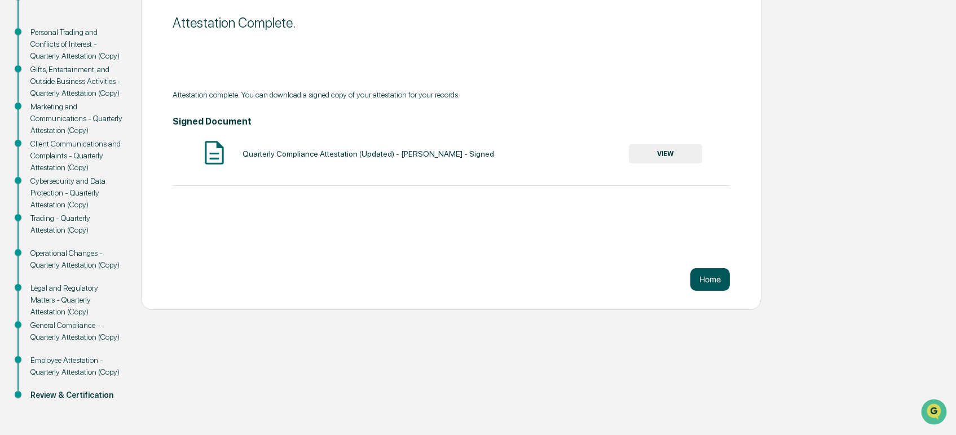
click at [713, 281] on button "Home" at bounding box center [709, 280] width 39 height 23
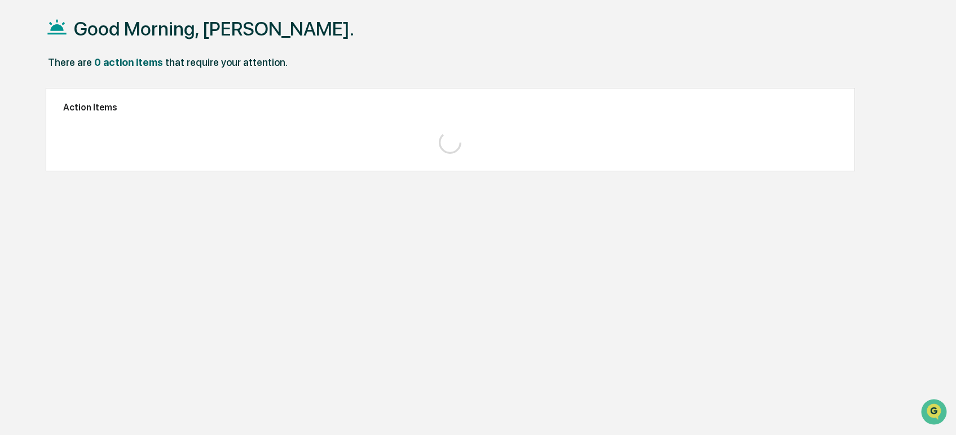
scroll to position [54, 0]
